Goal: Find specific page/section: Find specific page/section

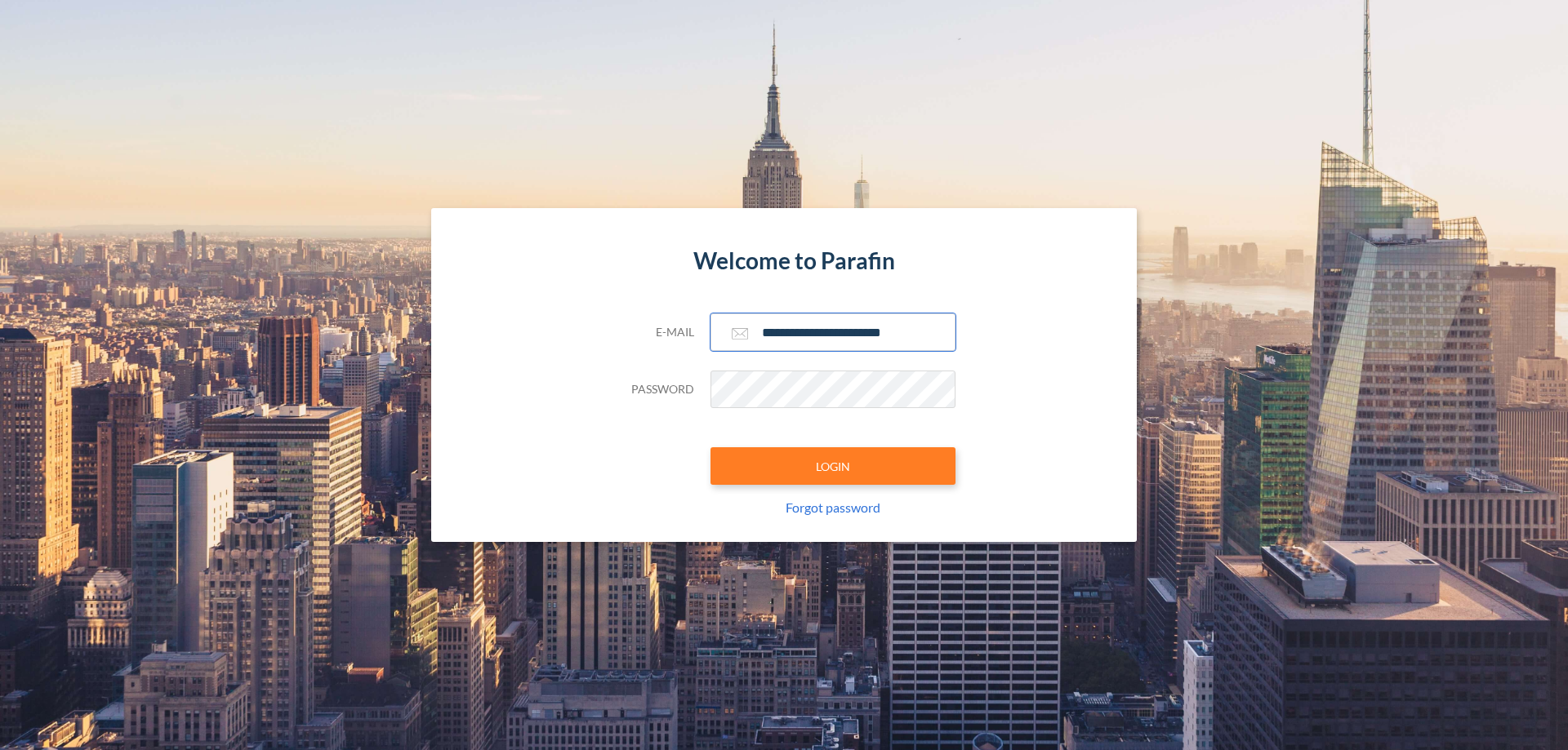
type input "**********"
click at [833, 466] on button "LOGIN" at bounding box center [833, 466] width 245 height 37
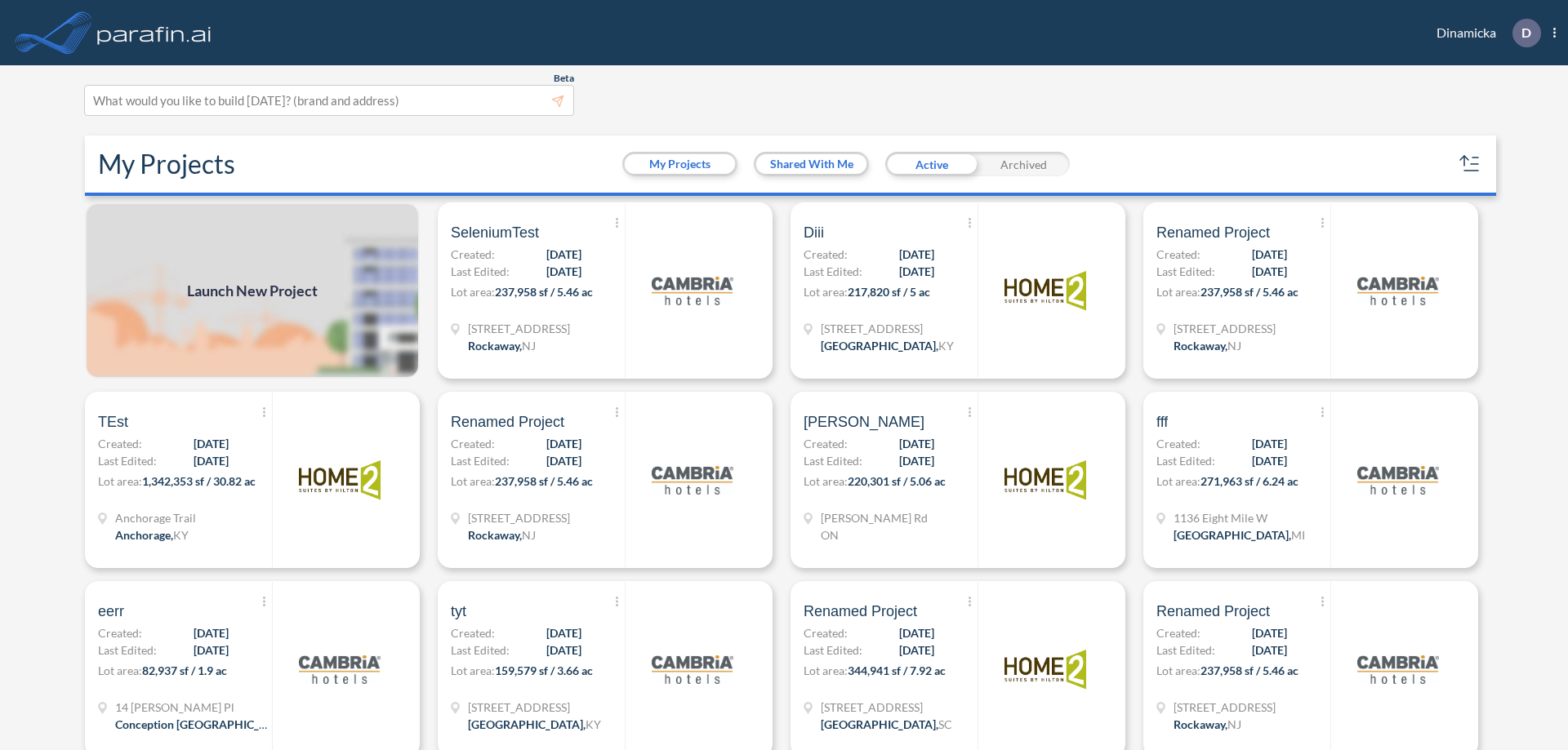
scroll to position [4, 0]
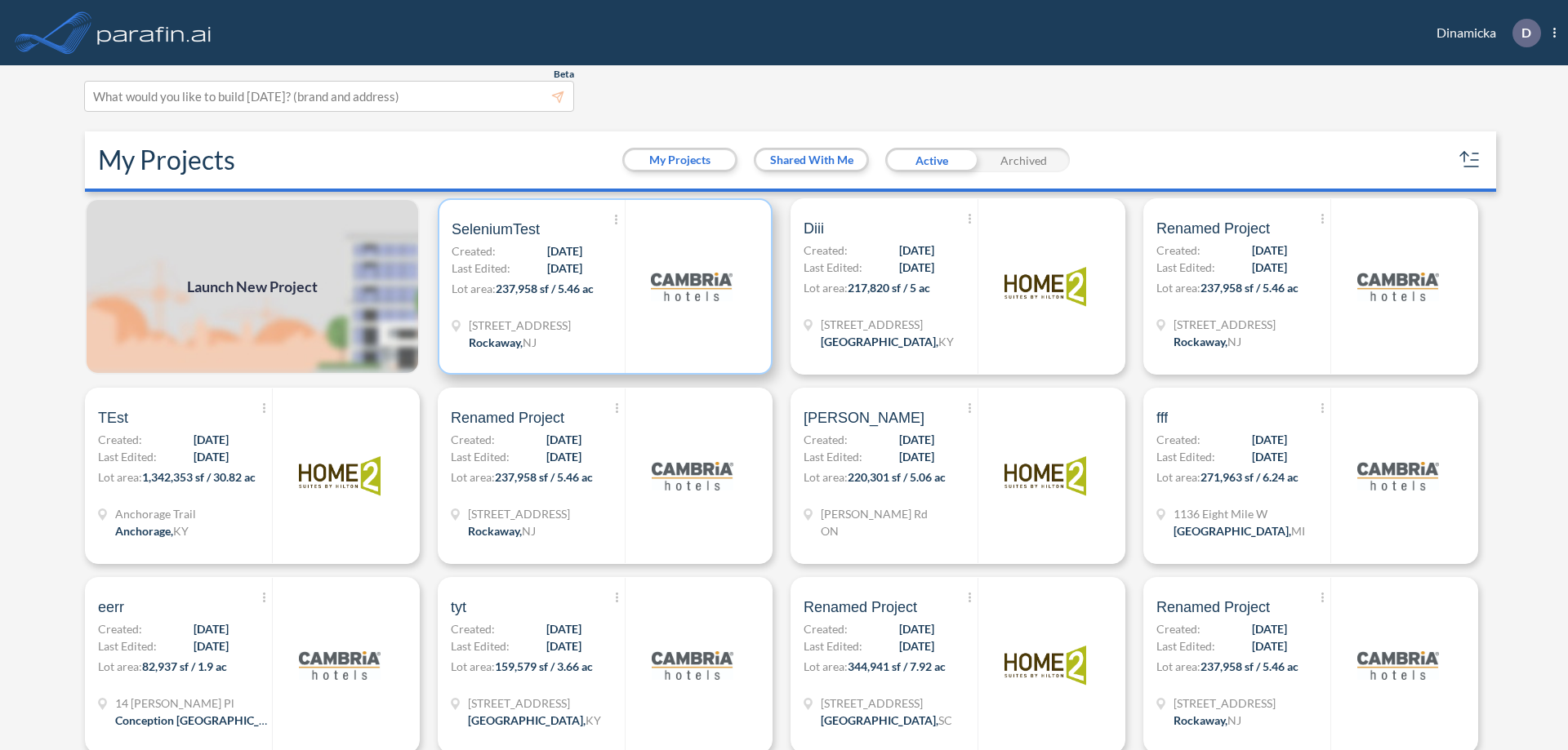
click at [602, 287] on p "Lot area: 237,958 sf / 5.46 ac" at bounding box center [538, 292] width 173 height 24
